Goal: Task Accomplishment & Management: Manage account settings

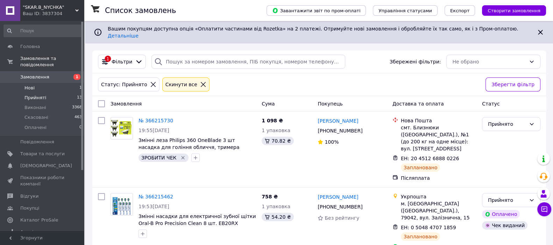
click at [39, 83] on li "Нові 1" at bounding box center [43, 88] width 86 height 10
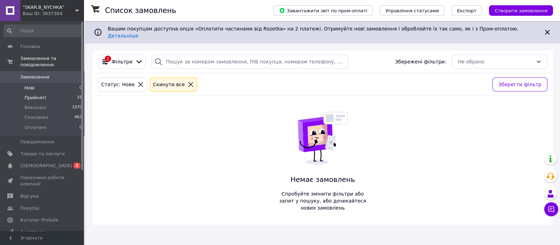
click at [60, 93] on li "Прийняті 19" at bounding box center [43, 98] width 86 height 10
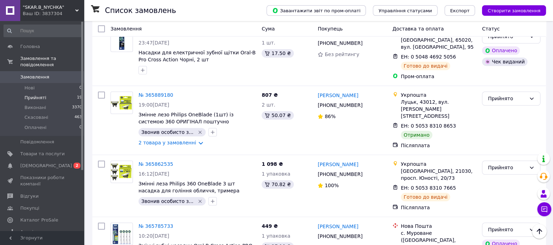
scroll to position [951, 0]
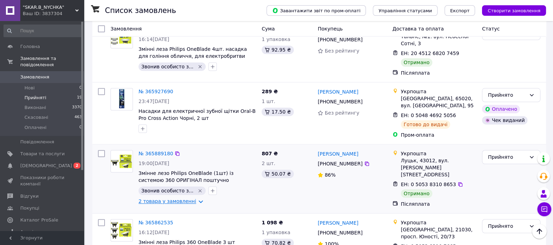
click at [179, 198] on link "2 товара у замовленні" at bounding box center [168, 201] width 58 height 6
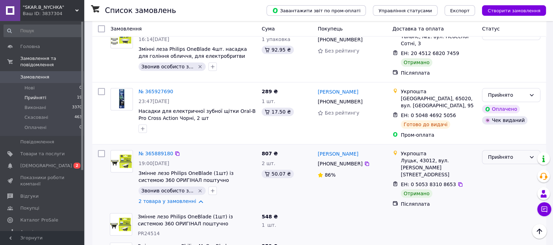
click at [501, 153] on div "Прийнято" at bounding box center [507, 157] width 38 height 8
click at [501, 103] on li "Виконано" at bounding box center [512, 105] width 58 height 13
click at [40, 95] on span "Прийняті" at bounding box center [36, 98] width 22 height 6
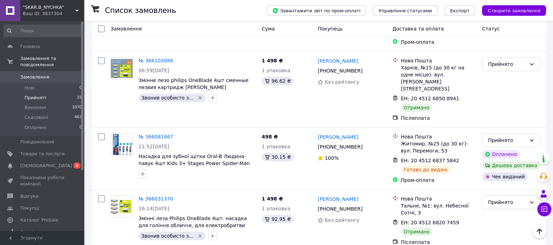
scroll to position [767, 0]
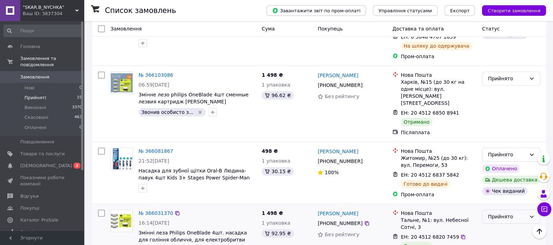
click at [513, 212] on div "Прийнято" at bounding box center [507, 216] width 38 height 8
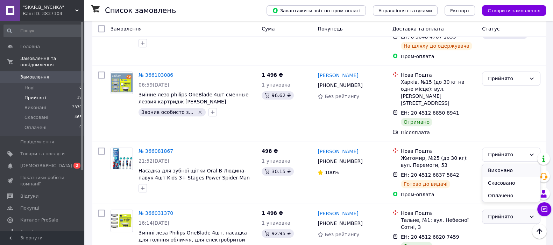
click at [506, 169] on li "Виконано" at bounding box center [512, 170] width 58 height 13
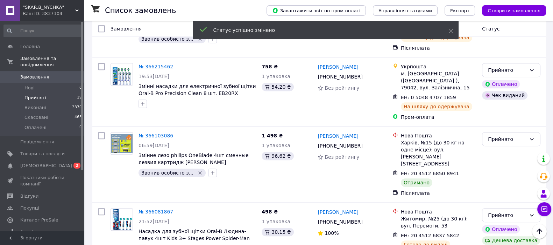
scroll to position [651, 0]
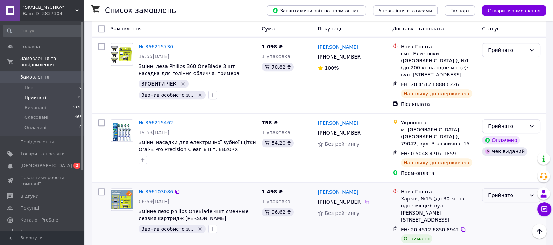
click at [506, 191] on div "Прийнято" at bounding box center [507, 195] width 38 height 8
click at [503, 155] on li "Виконано" at bounding box center [512, 155] width 58 height 13
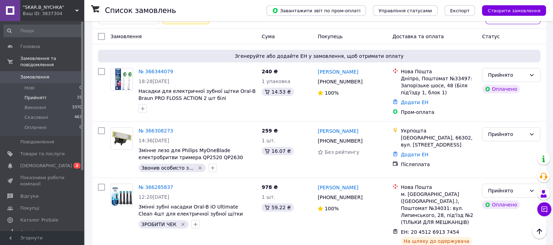
scroll to position [9, 0]
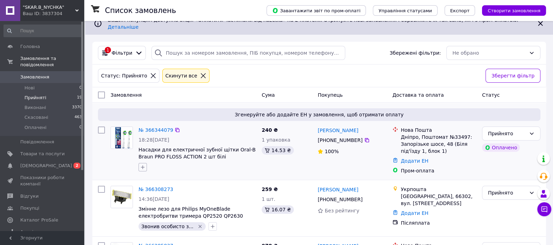
click at [143, 165] on button "button" at bounding box center [143, 167] width 8 height 8
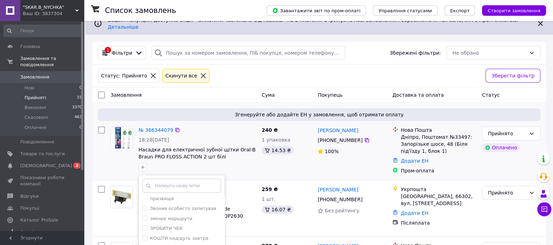
scroll to position [59, 0]
click at [175, 224] on label "ЗРОБИТИ ЧЕК" at bounding box center [166, 226] width 33 height 5
checkbox input "true"
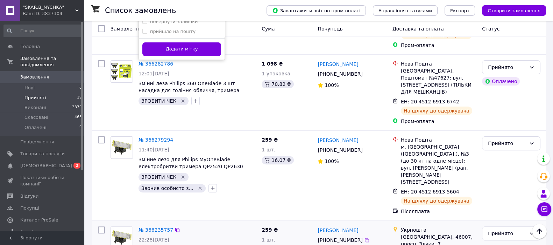
scroll to position [184, 0]
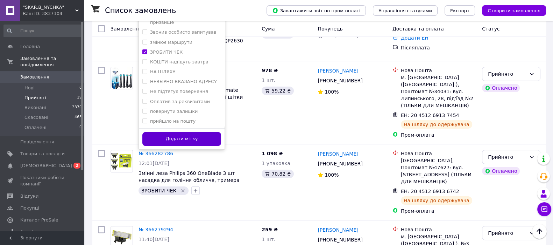
click at [200, 138] on button "Додати мітку" at bounding box center [181, 139] width 79 height 14
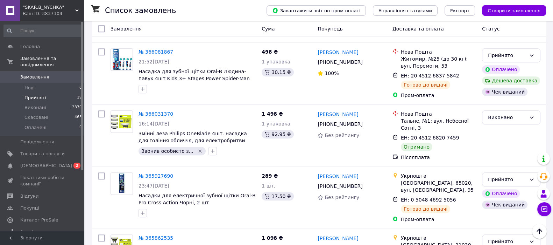
scroll to position [826, 0]
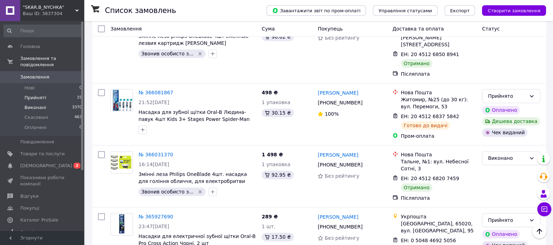
click at [44, 103] on li "Виконані 3370" at bounding box center [43, 108] width 86 height 10
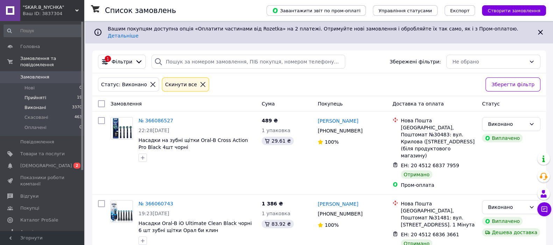
click at [47, 93] on li "Прийняті 19" at bounding box center [43, 98] width 86 height 10
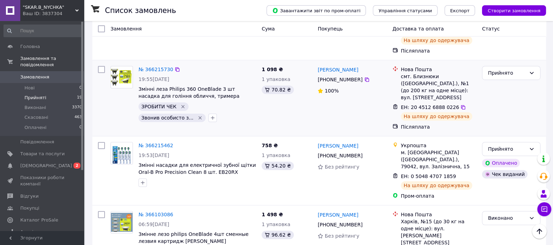
scroll to position [642, 0]
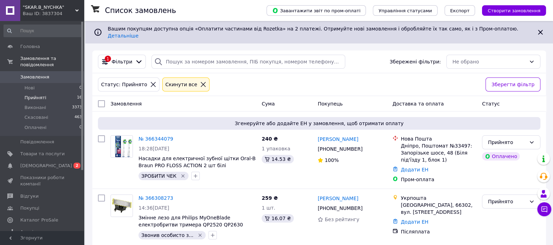
click at [61, 93] on li "Прийняті 16" at bounding box center [43, 98] width 86 height 10
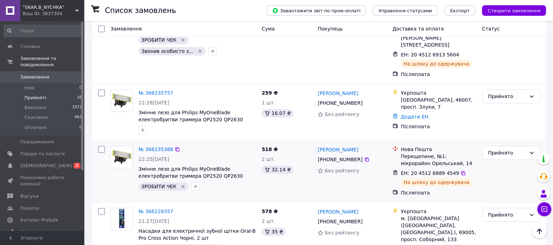
scroll to position [403, 0]
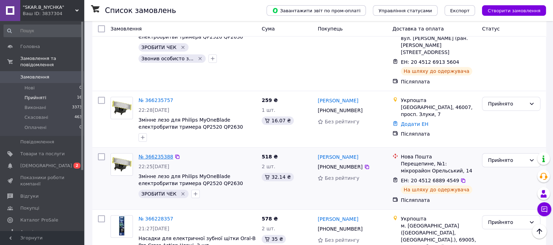
click at [161, 154] on link "№ 366235388" at bounding box center [156, 157] width 35 height 6
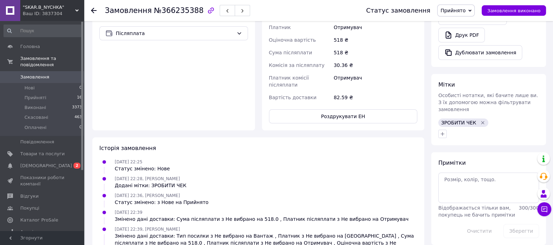
scroll to position [292, 0]
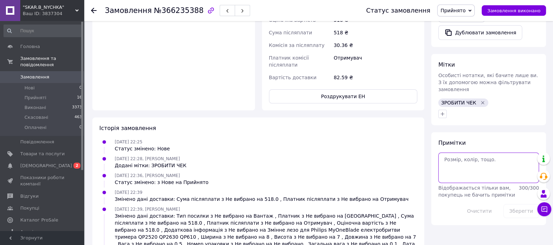
click at [468, 156] on textarea at bounding box center [489, 167] width 101 height 30
paste textarea "https://kasa.vchasno.ua/check-viewer/lwDHgtT7res"
type textarea "https://kasa.vchasno.ua/check-viewer/lwDHgtT7res"
click at [518, 204] on button "Зберегти" at bounding box center [522, 211] width 36 height 14
click at [480, 100] on icon "Видалити мітку" at bounding box center [483, 103] width 6 height 6
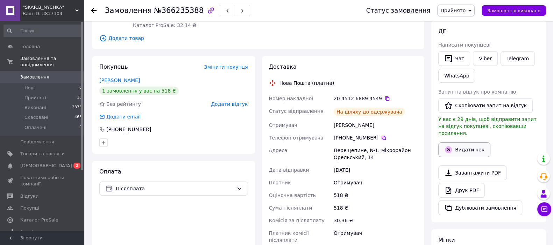
scroll to position [58, 0]
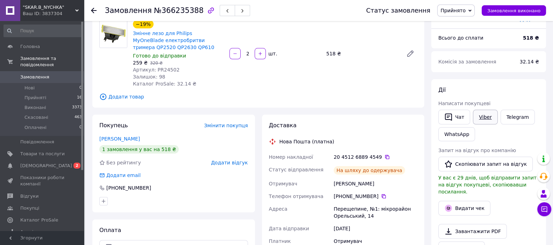
click at [485, 120] on link "Viber" at bounding box center [485, 117] width 25 height 15
click at [483, 117] on link "Viber" at bounding box center [485, 117] width 25 height 15
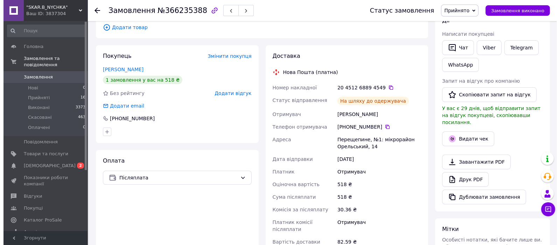
scroll to position [117, 0]
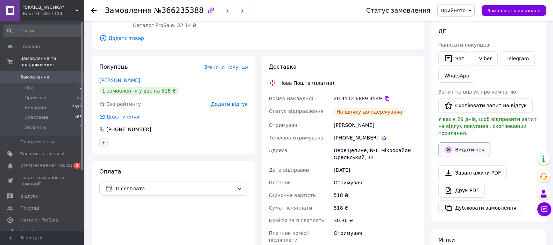
click at [465, 144] on button "Видати чек" at bounding box center [465, 149] width 52 height 15
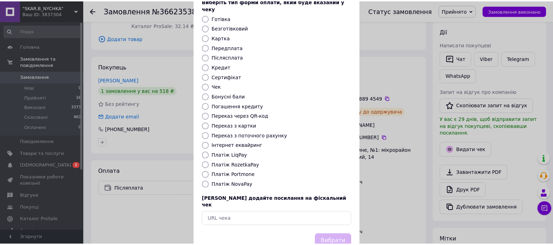
scroll to position [56, 0]
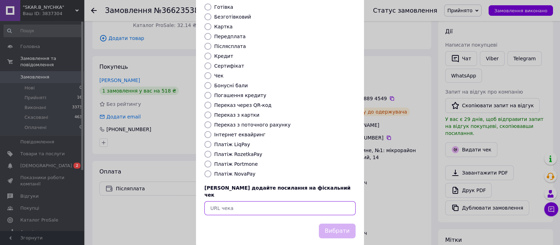
click at [235, 201] on input "text" at bounding box center [279, 208] width 151 height 14
paste input "https://kasa.vchasno.ua/check-viewer/lwDHgtT7res"
type input "https://kasa.vchasno.ua/check-viewer/lwDHgtT7res"
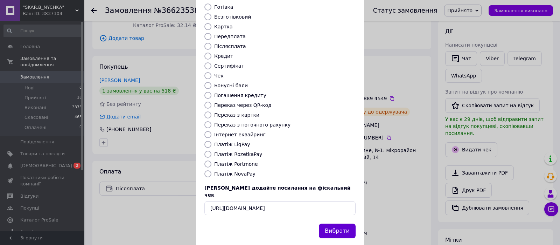
click at [332, 223] on button "Вибрати" at bounding box center [337, 230] width 37 height 15
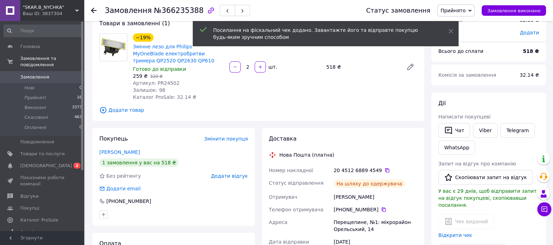
scroll to position [0, 0]
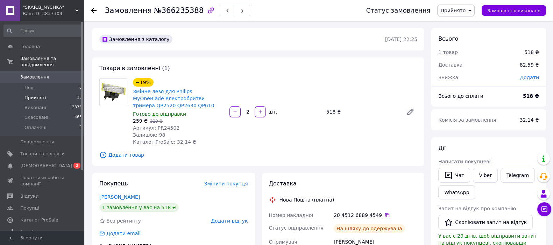
click at [39, 95] on span "Прийняті" at bounding box center [36, 98] width 22 height 6
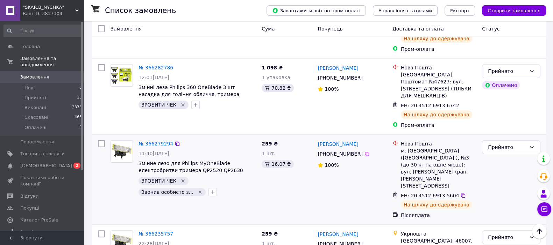
scroll to position [233, 0]
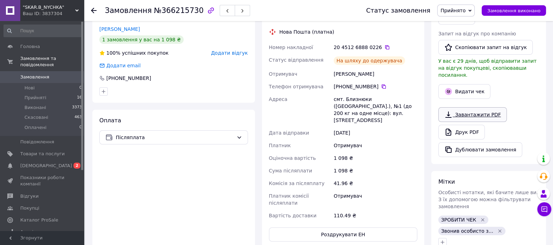
scroll to position [292, 0]
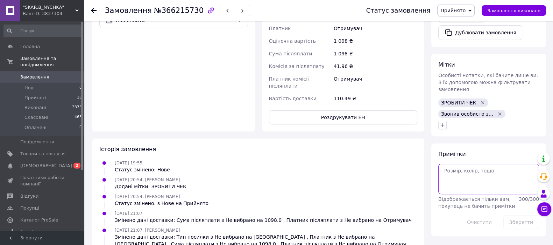
click at [481, 168] on textarea at bounding box center [489, 178] width 101 height 30
paste textarea "https://kasa.vchasno.ua/check-viewer/UXyCsoBxt-Q"
type textarea "https://kasa.vchasno.ua/check-viewer/UXyCsoBxt-Q"
click at [524, 215] on button "Зберегти" at bounding box center [522, 222] width 36 height 14
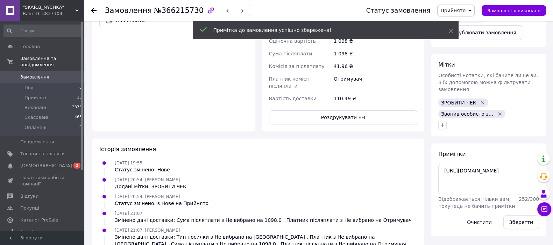
click at [482, 101] on icon "Видалити мітку" at bounding box center [483, 102] width 3 height 3
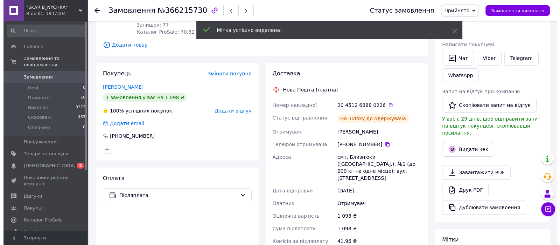
scroll to position [117, 0]
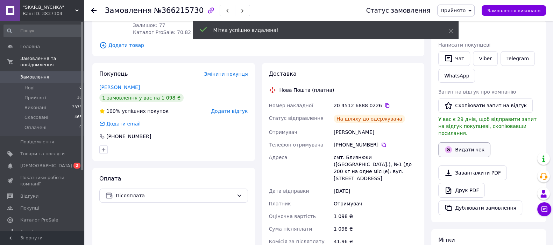
click at [468, 146] on button "Видати чек" at bounding box center [465, 149] width 52 height 15
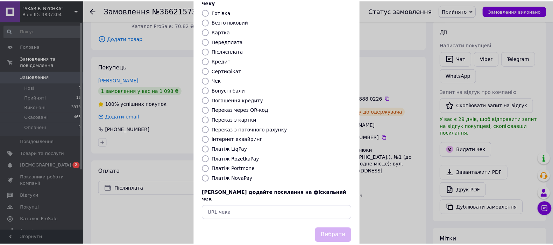
scroll to position [56, 0]
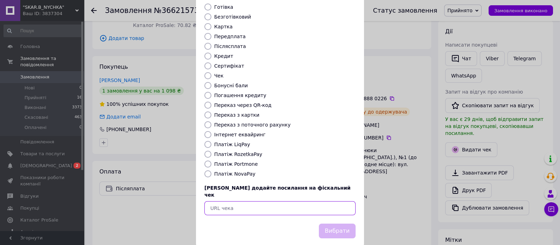
click at [254, 201] on input "text" at bounding box center [279, 208] width 151 height 14
paste input "https://kasa.vchasno.ua/check-viewer/UXyCsoBxt-Q"
type input "https://kasa.vchasno.ua/check-viewer/UXyCsoBxt-Q"
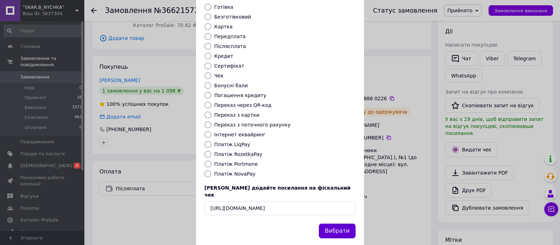
click at [331, 223] on button "Вибрати" at bounding box center [337, 230] width 37 height 15
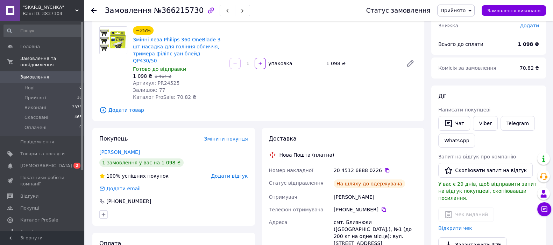
scroll to position [0, 0]
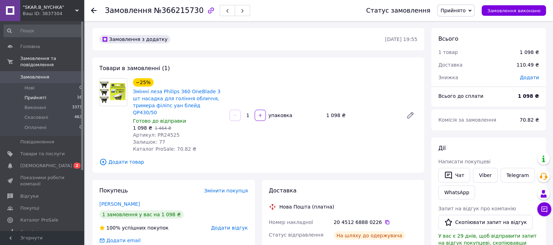
click at [55, 93] on li "Прийняті 16" at bounding box center [43, 98] width 86 height 10
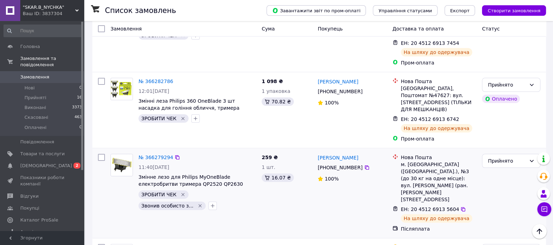
scroll to position [175, 0]
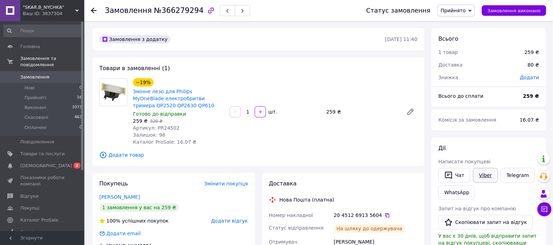
click at [484, 177] on link "Viber" at bounding box center [485, 175] width 25 height 15
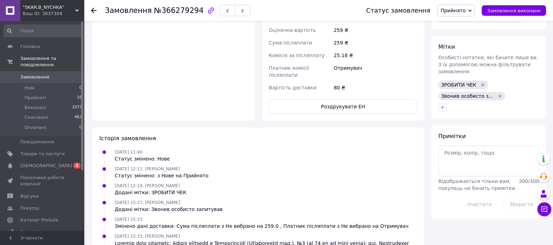
scroll to position [350, 0]
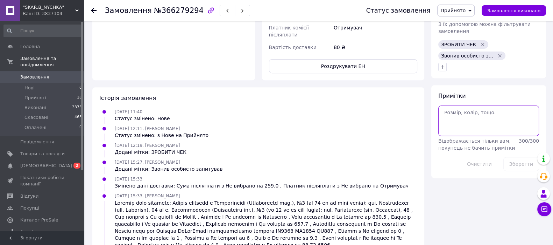
click at [465, 107] on textarea at bounding box center [489, 120] width 101 height 30
paste textarea "[URL][DOMAIN_NAME]"
type textarea "[URL][DOMAIN_NAME]"
click at [524, 157] on button "Зберегти" at bounding box center [522, 164] width 36 height 14
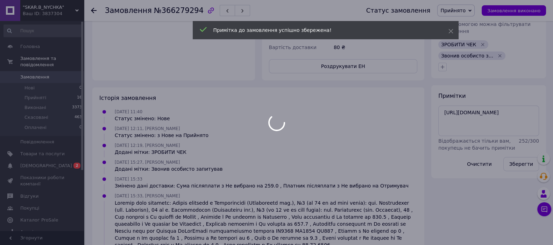
scroll to position [292, 0]
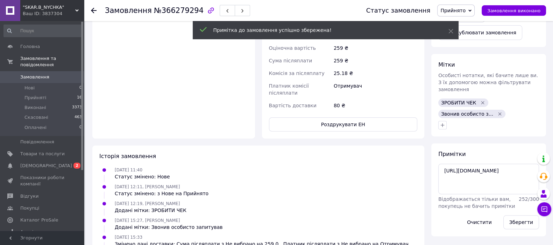
click at [478, 98] on div "ЗРОБИТИ ЧЕК" at bounding box center [464, 102] width 50 height 8
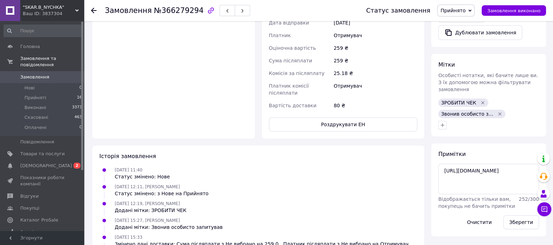
click at [480, 100] on icon "Видалити мітку" at bounding box center [483, 103] width 6 height 6
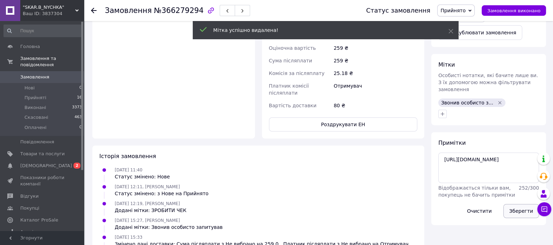
click at [517, 204] on button "Зберегти" at bounding box center [522, 211] width 36 height 14
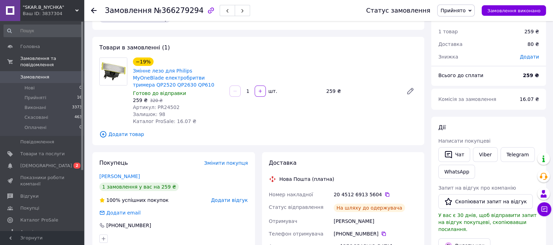
scroll to position [0, 0]
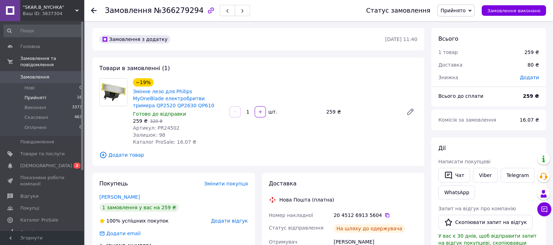
click at [43, 95] on span "Прийняті" at bounding box center [36, 98] width 22 height 6
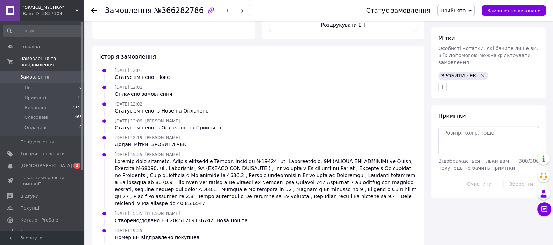
scroll to position [518, 0]
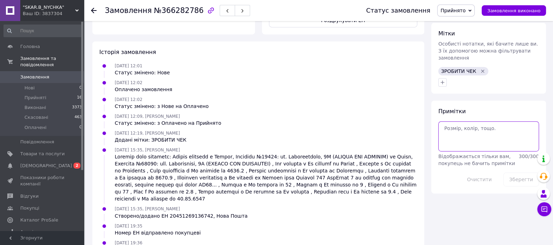
click at [453, 121] on textarea at bounding box center [489, 136] width 101 height 30
paste textarea "[URL][DOMAIN_NAME]"
type textarea "[URL][DOMAIN_NAME]"
click at [529, 172] on button "Зберегти" at bounding box center [522, 179] width 36 height 14
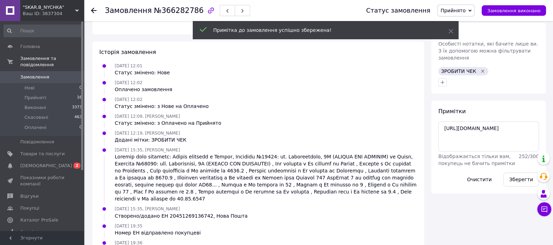
click at [482, 70] on icon "Видалити мітку" at bounding box center [483, 71] width 3 height 3
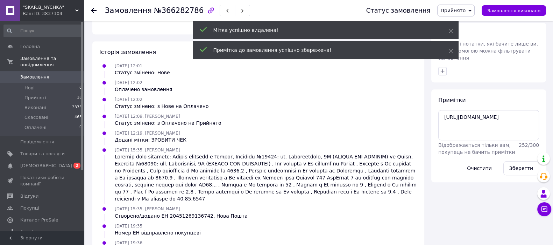
scroll to position [14, 0]
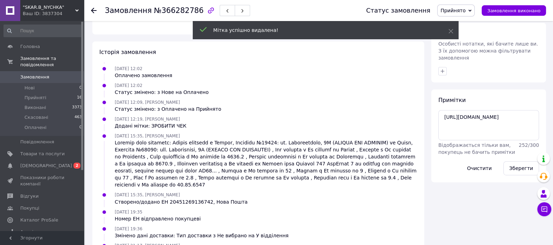
click at [527, 158] on div "Зберегти" at bounding box center [521, 168] width 41 height 20
click at [526, 161] on button "Зберегти" at bounding box center [522, 168] width 36 height 14
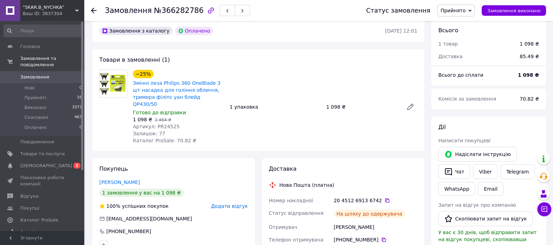
scroll to position [168, 0]
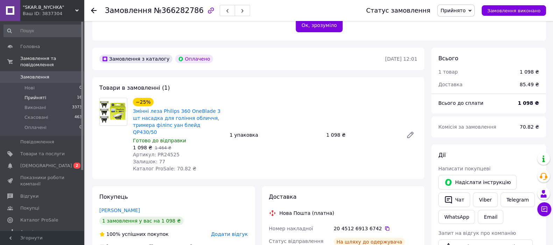
click at [50, 93] on li "Прийняті 16" at bounding box center [43, 98] width 86 height 10
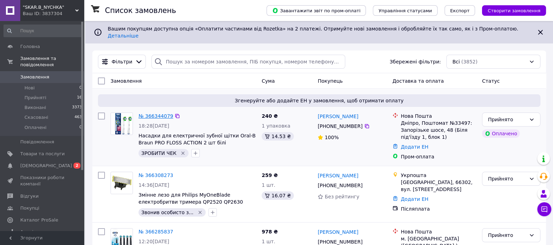
click at [148, 113] on link "№ 366344079" at bounding box center [156, 116] width 35 height 6
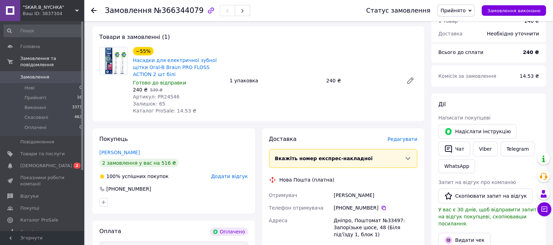
scroll to position [218, 0]
click at [130, 150] on link "Тимошевська Тетяна" at bounding box center [119, 153] width 41 height 6
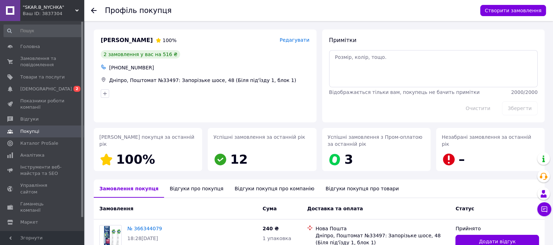
click at [92, 9] on icon at bounding box center [94, 11] width 6 height 6
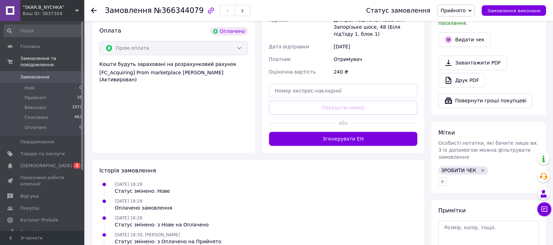
scroll to position [452, 0]
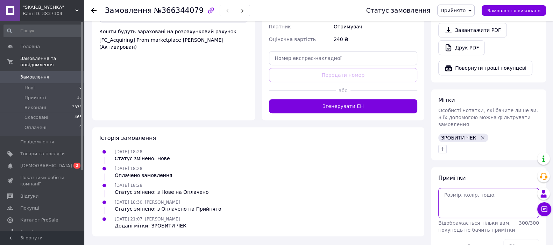
click at [470, 188] on textarea at bounding box center [489, 203] width 101 height 30
paste textarea "https://kasa.vchasno.ua/check-viewer/dxC5s6ThVoI"
type textarea "https://kasa.vchasno.ua/check-viewer/dxC5s6ThVoI"
click at [519, 239] on button "Зберегти" at bounding box center [522, 246] width 36 height 14
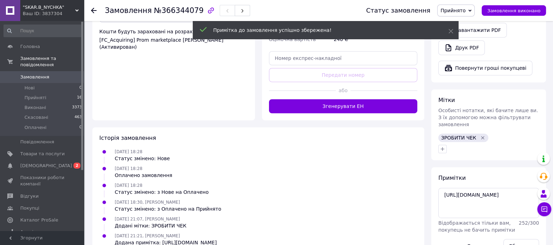
click at [482, 107] on span "Особисті нотатки, які бачите лише ви. З їх допомогою можна фільтрувати замовлен…" at bounding box center [489, 117] width 100 height 20
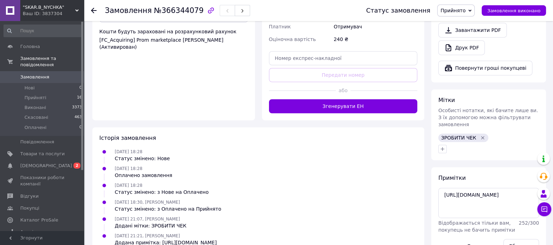
click at [480, 135] on icon "Видалити мітку" at bounding box center [483, 138] width 6 height 6
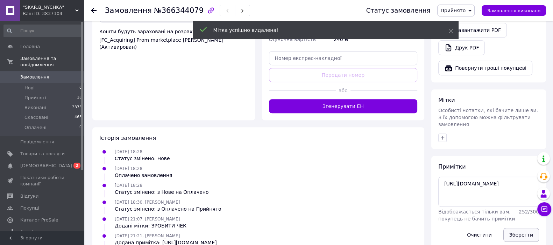
click at [516, 228] on button "Зберегти" at bounding box center [522, 235] width 36 height 14
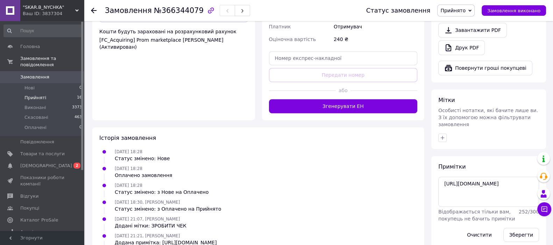
click at [67, 93] on li "Прийняті 16" at bounding box center [43, 98] width 86 height 10
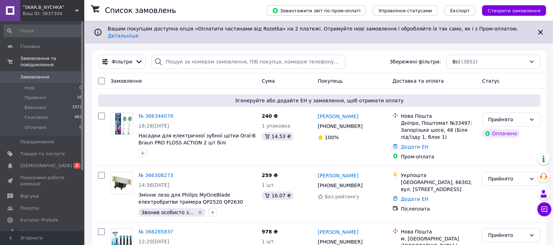
click at [39, 95] on span "Прийняті" at bounding box center [36, 98] width 22 height 6
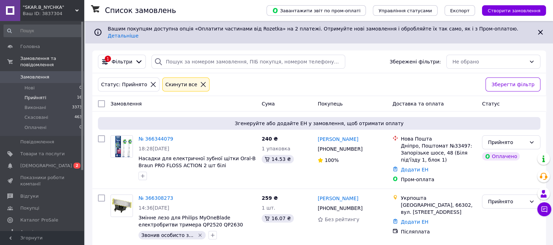
click at [36, 95] on span "Прийняті" at bounding box center [36, 98] width 22 height 6
drag, startPoint x: 100, startPoint y: 111, endPoint x: 30, endPoint y: 144, distance: 77.2
click at [30, 148] on link "Товари та послуги" at bounding box center [43, 154] width 86 height 12
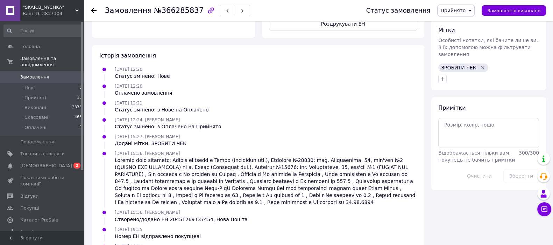
scroll to position [525, 0]
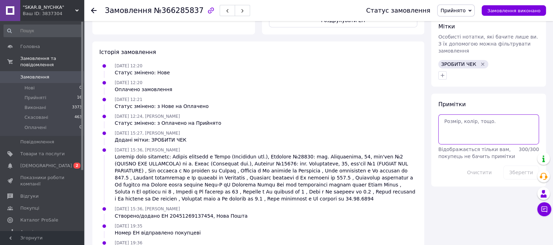
click at [462, 114] on textarea at bounding box center [489, 129] width 101 height 30
paste textarea "[URL][DOMAIN_NAME]"
type textarea "[URL][DOMAIN_NAME]"
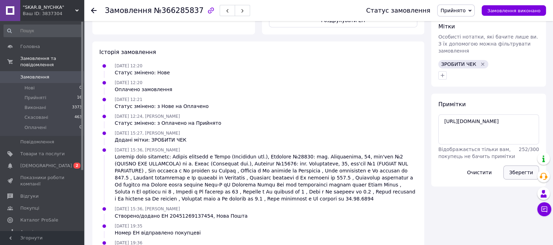
click at [527, 165] on button "Зберегти" at bounding box center [522, 172] width 36 height 14
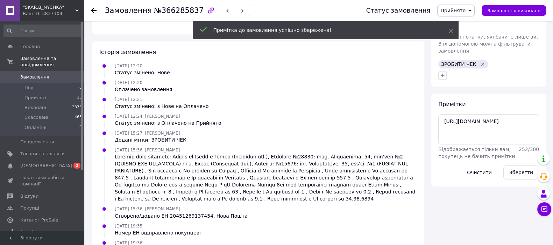
click at [480, 61] on icon "Видалити мітку" at bounding box center [483, 64] width 6 height 6
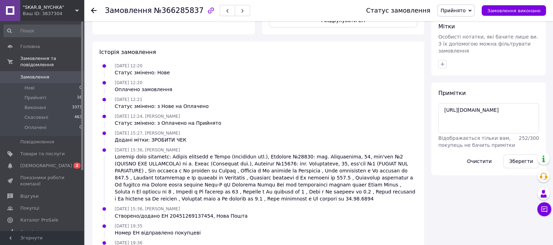
scroll to position [545, 0]
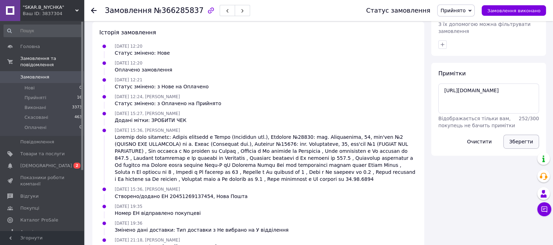
click at [513, 134] on button "Зберегти" at bounding box center [522, 141] width 36 height 14
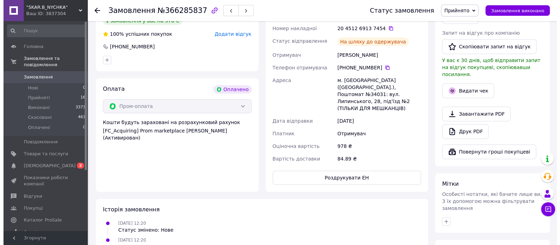
scroll to position [311, 0]
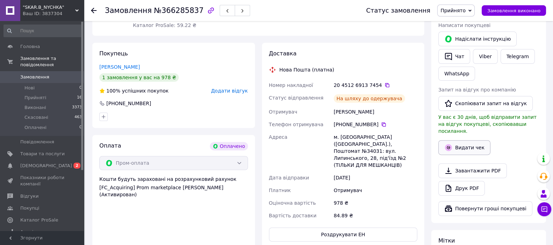
click at [468, 140] on button "Видати чек" at bounding box center [465, 147] width 52 height 15
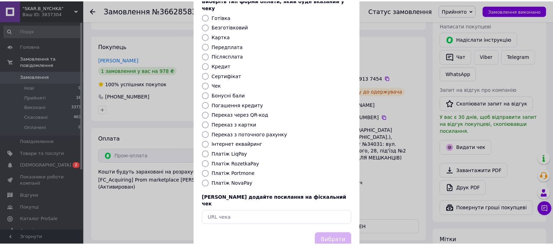
scroll to position [56, 0]
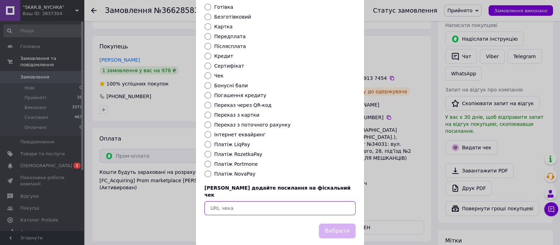
click at [246, 201] on input "text" at bounding box center [279, 208] width 151 height 14
paste input "[URL][DOMAIN_NAME]"
type input "[URL][DOMAIN_NAME]"
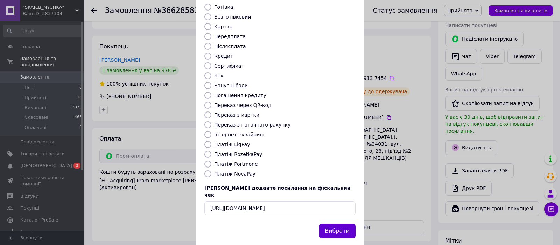
click at [327, 223] on button "Вибрати" at bounding box center [337, 230] width 37 height 15
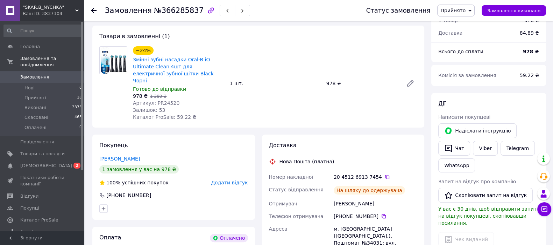
scroll to position [253, 0]
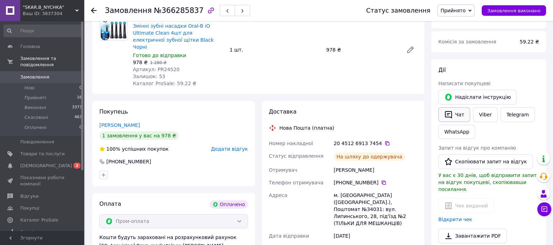
click at [457, 107] on button "Чат" at bounding box center [455, 114] width 32 height 15
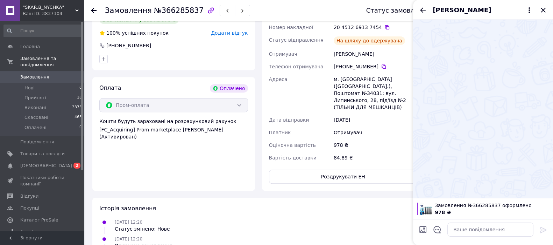
scroll to position [311, 0]
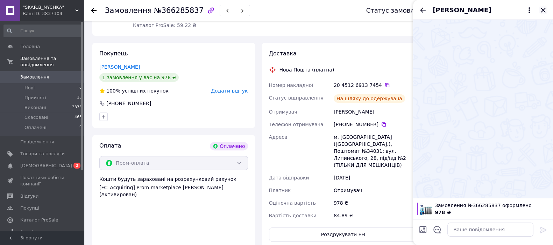
click at [543, 6] on icon "Закрити" at bounding box center [543, 10] width 8 height 8
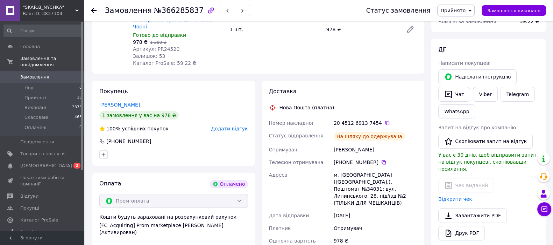
scroll to position [253, 0]
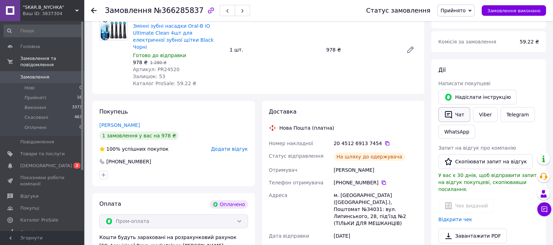
click at [447, 110] on icon "button" at bounding box center [449, 114] width 8 height 8
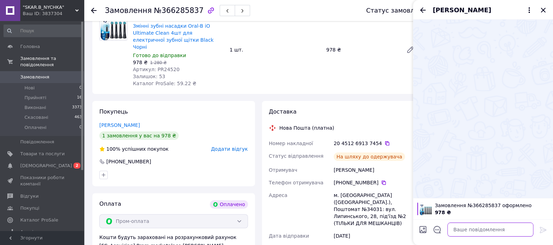
click at [474, 235] on textarea at bounding box center [491, 229] width 86 height 14
paste textarea "Вітаю! Ваше замовлення вже поспішає до [GEOGRAPHIC_DATA]. Ваш номер накладної: …"
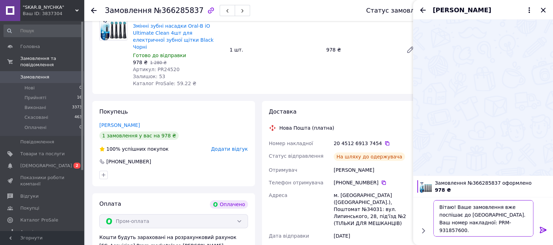
scroll to position [311, 0]
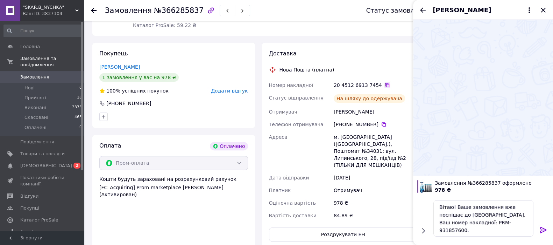
click at [385, 82] on icon at bounding box center [388, 85] width 6 height 6
drag, startPoint x: 462, startPoint y: 223, endPoint x: 508, endPoint y: 215, distance: 46.5
click at [508, 215] on textarea "Вітаю! Ваше замовлення вже поспішає до [GEOGRAPHIC_DATA]. Ваш номер накладної: …" at bounding box center [484, 218] width 100 height 36
paste textarea "20451269137454"
type textarea "Вітаю! Ваше замовлення вже поспішає до [GEOGRAPHIC_DATA]. Ваш номер накладної: …"
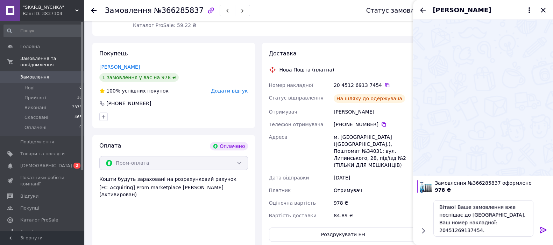
click at [542, 230] on icon at bounding box center [543, 229] width 7 height 6
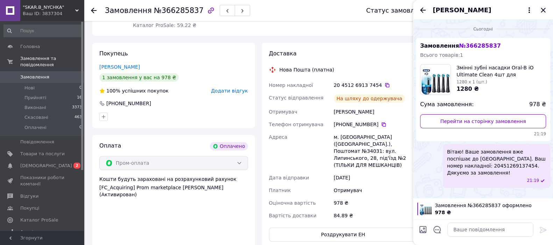
click at [545, 7] on icon "Закрити" at bounding box center [543, 10] width 8 height 8
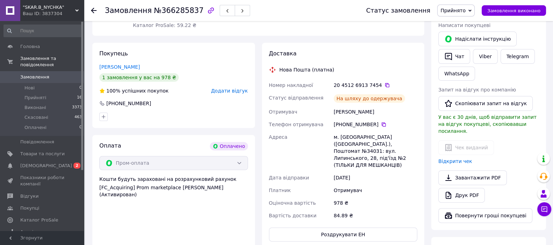
scroll to position [253, 0]
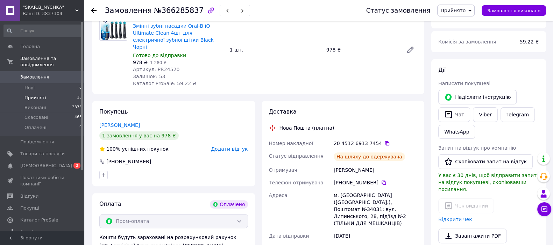
click at [62, 93] on li "Прийняті 16" at bounding box center [43, 98] width 86 height 10
